Goal: Task Accomplishment & Management: Manage account settings

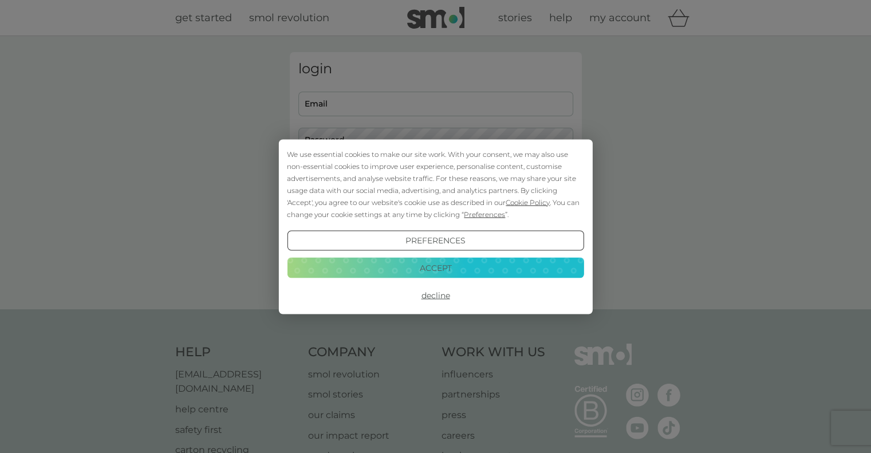
type input "[EMAIL_ADDRESS][DOMAIN_NAME]"
click at [416, 264] on button "Accept" at bounding box center [435, 268] width 297 height 21
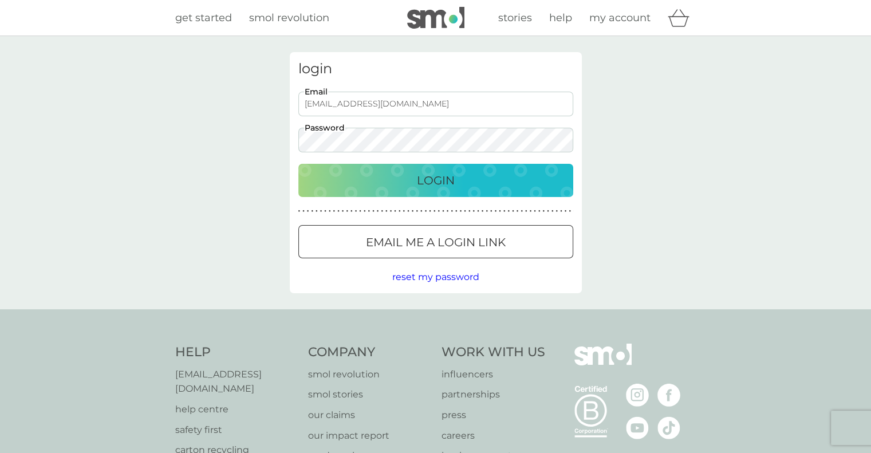
click at [370, 180] on div "Login" at bounding box center [436, 180] width 252 height 18
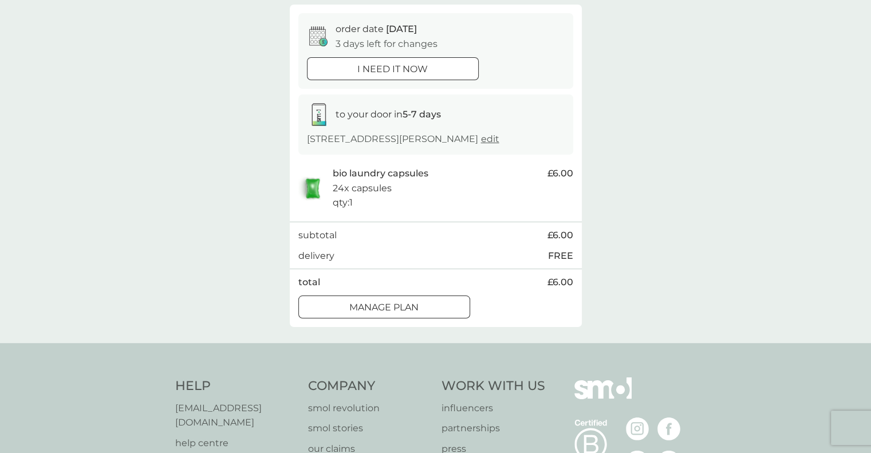
scroll to position [115, 0]
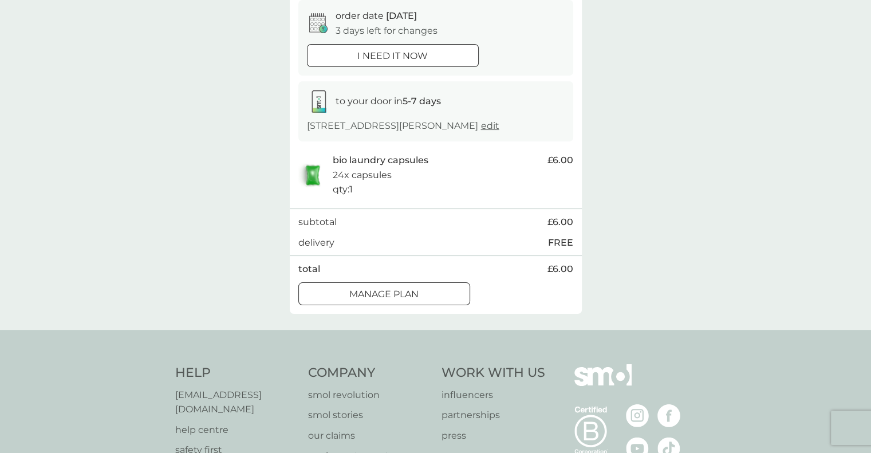
click at [412, 291] on p "Manage plan" at bounding box center [383, 294] width 69 height 15
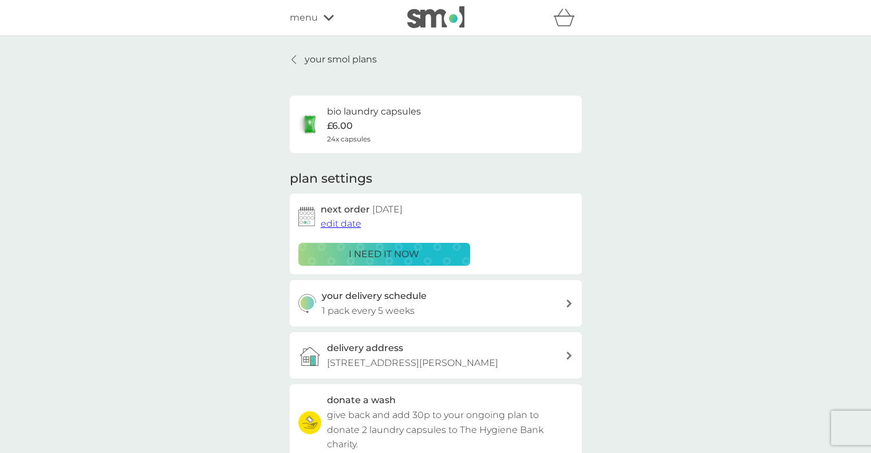
click at [337, 222] on span "edit date" at bounding box center [341, 223] width 41 height 11
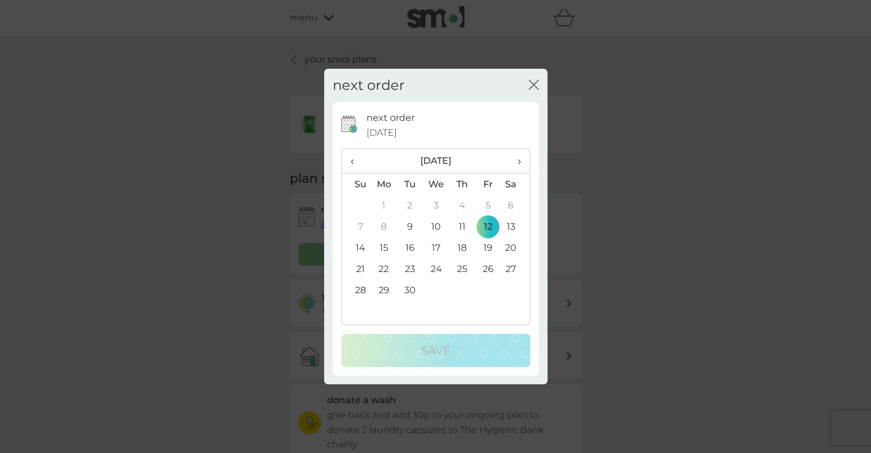
click at [520, 162] on span "›" at bounding box center [514, 161] width 11 height 24
click at [408, 245] on td "14" at bounding box center [410, 247] width 26 height 21
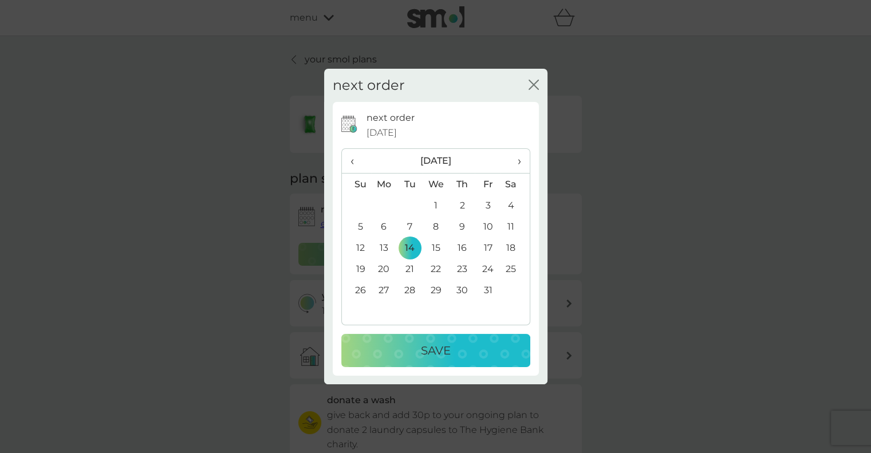
click at [469, 349] on div "Save" at bounding box center [436, 350] width 166 height 18
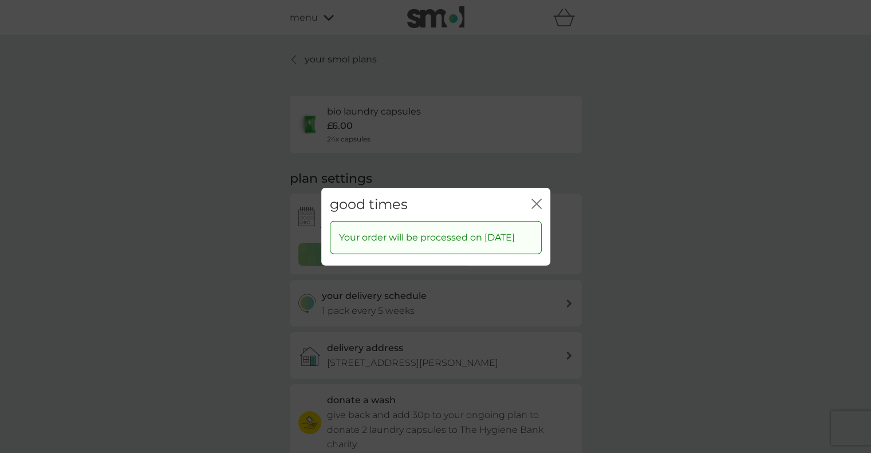
click at [536, 198] on icon "close" at bounding box center [537, 203] width 10 height 10
